Goal: Task Accomplishment & Management: Use online tool/utility

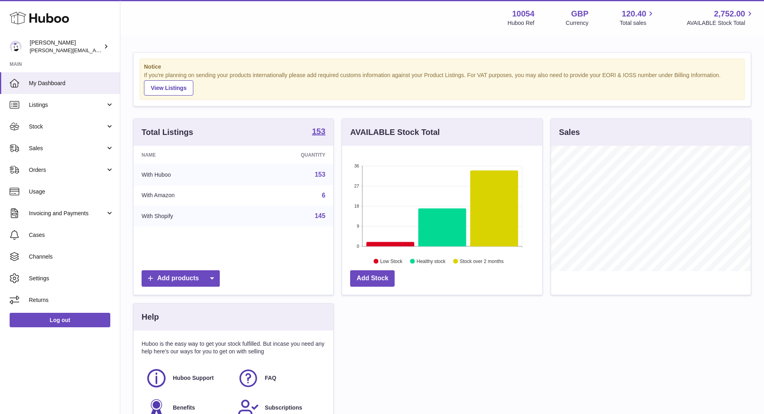
scroll to position [125, 200]
click at [81, 140] on link "Sales" at bounding box center [60, 148] width 120 height 22
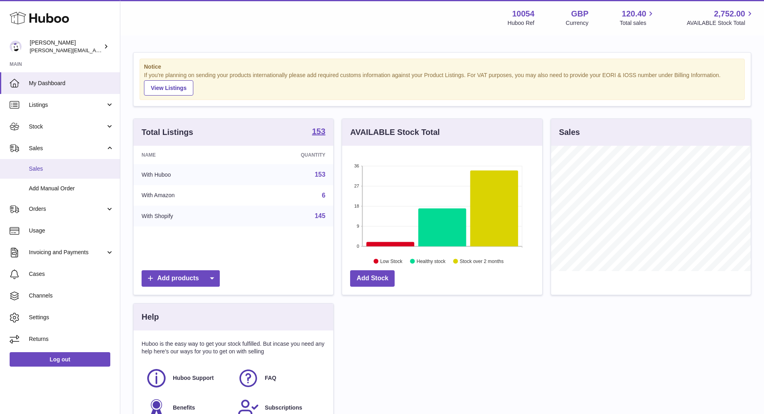
click at [75, 173] on link "Sales" at bounding box center [60, 169] width 120 height 20
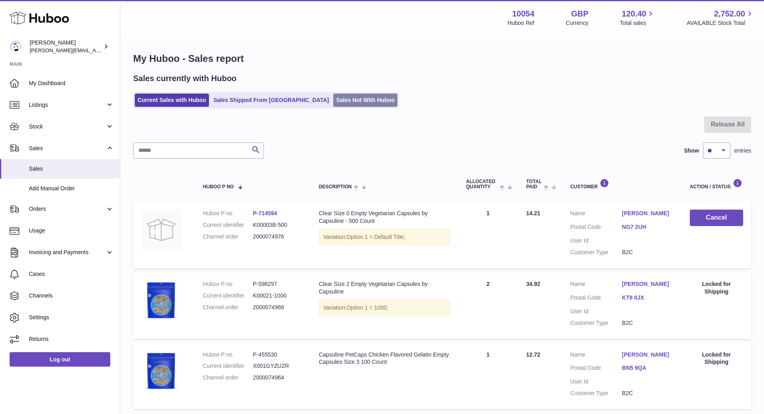
click at [333, 99] on link "Sales Not With Huboo" at bounding box center [365, 99] width 64 height 13
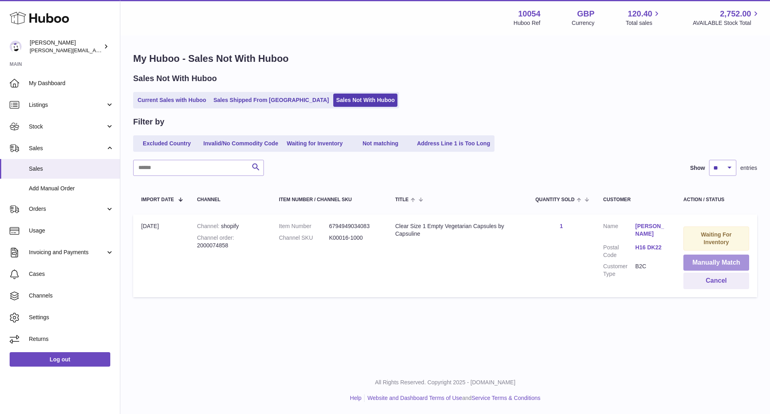
click at [736, 262] on button "Manually Match" at bounding box center [717, 262] width 66 height 16
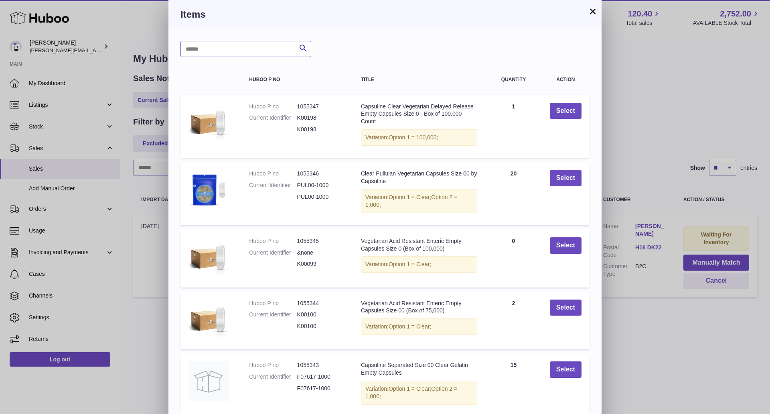
click at [263, 53] on input "text" at bounding box center [246, 49] width 131 height 16
type input "**********"
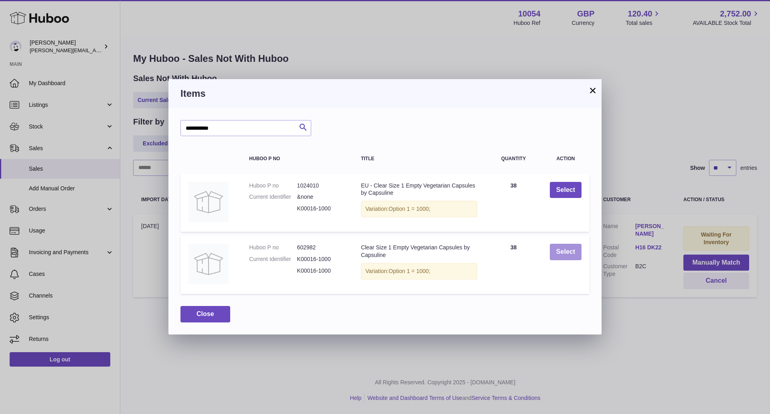
click at [565, 253] on button "Select" at bounding box center [566, 252] width 32 height 16
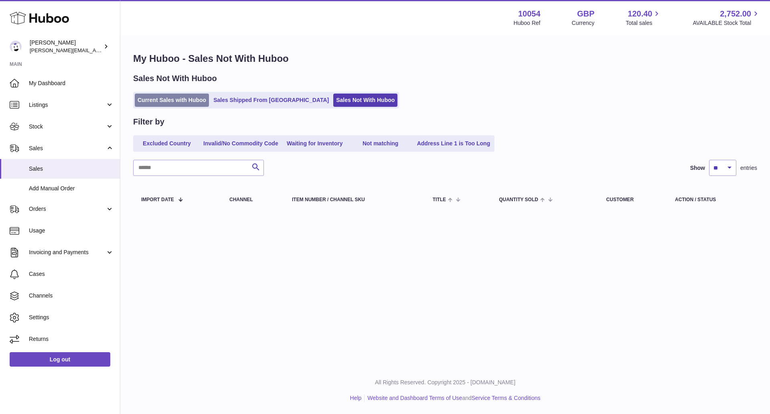
click at [175, 103] on link "Current Sales with Huboo" at bounding box center [172, 99] width 74 height 13
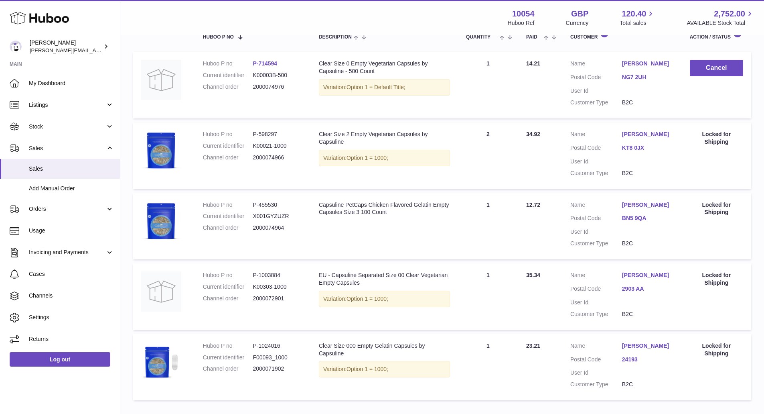
scroll to position [161, 0]
